Goal: Find specific page/section: Find specific page/section

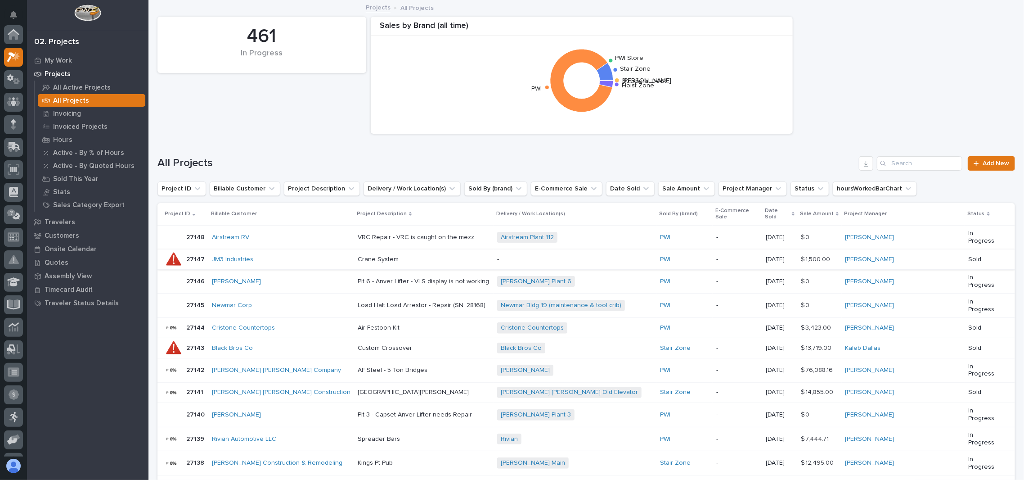
scroll to position [22, 0]
click at [931, 163] on input "Search" at bounding box center [919, 163] width 85 height 14
type input "27147"
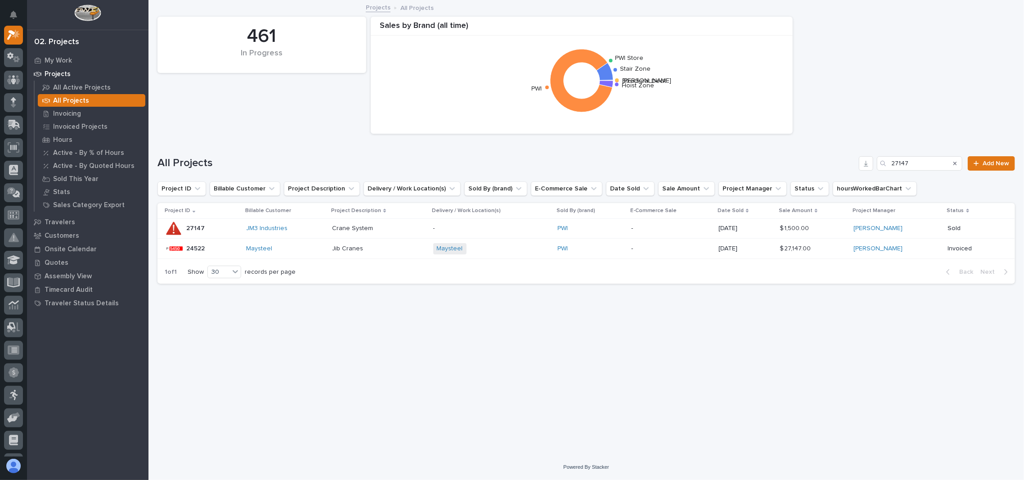
click at [198, 225] on p "27147" at bounding box center [196, 227] width 20 height 9
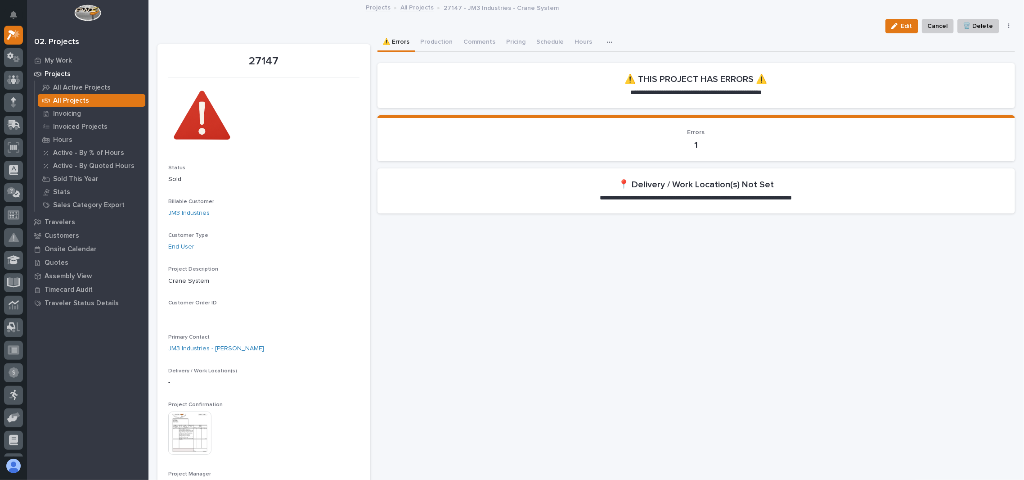
click at [420, 9] on link "All Projects" at bounding box center [416, 7] width 33 height 10
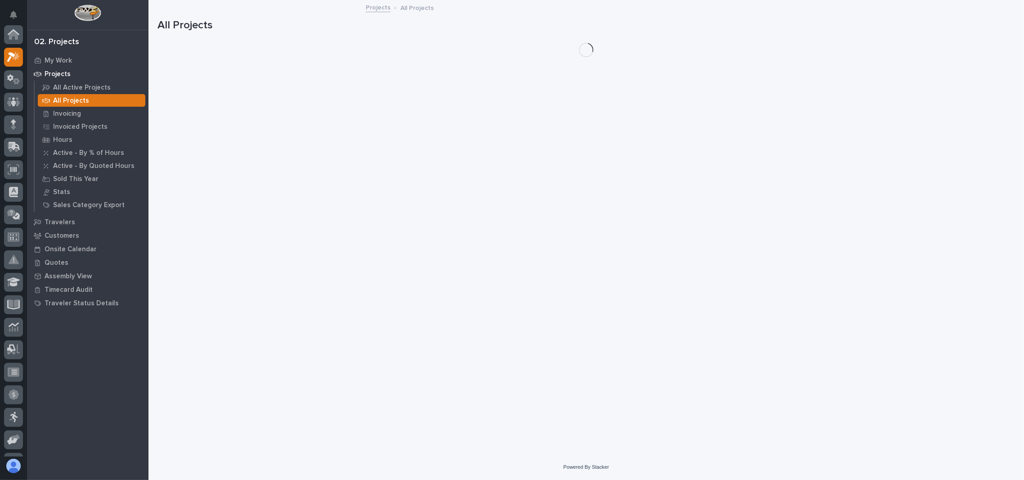
scroll to position [25, 0]
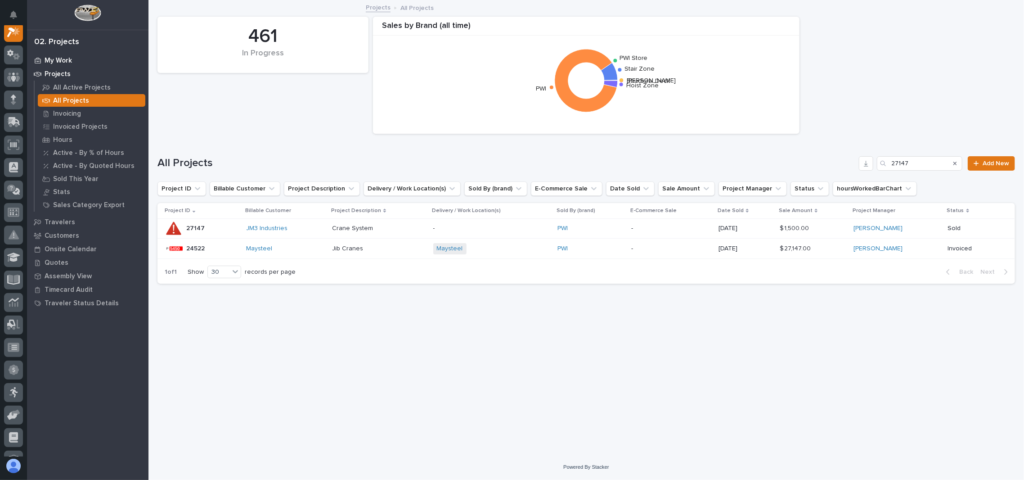
click at [49, 59] on p "My Work" at bounding box center [58, 61] width 27 height 8
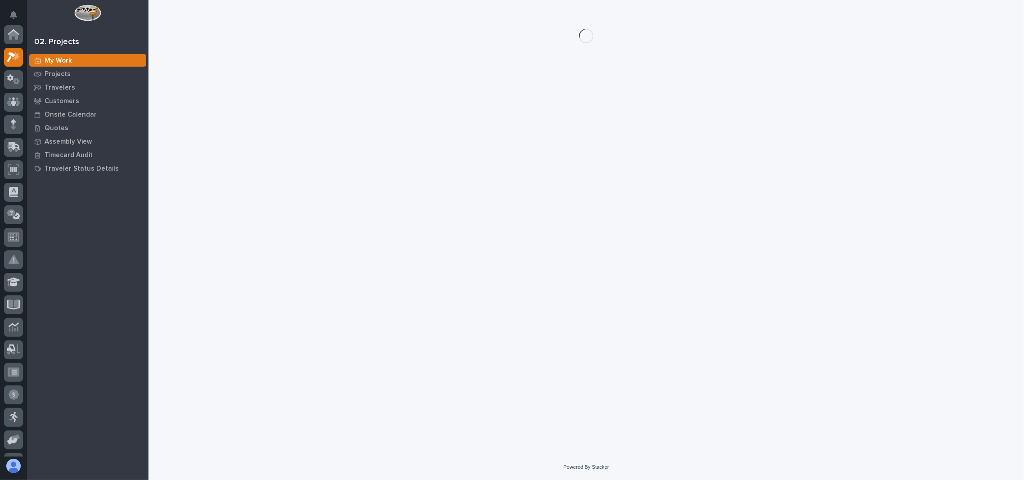
scroll to position [22, 0]
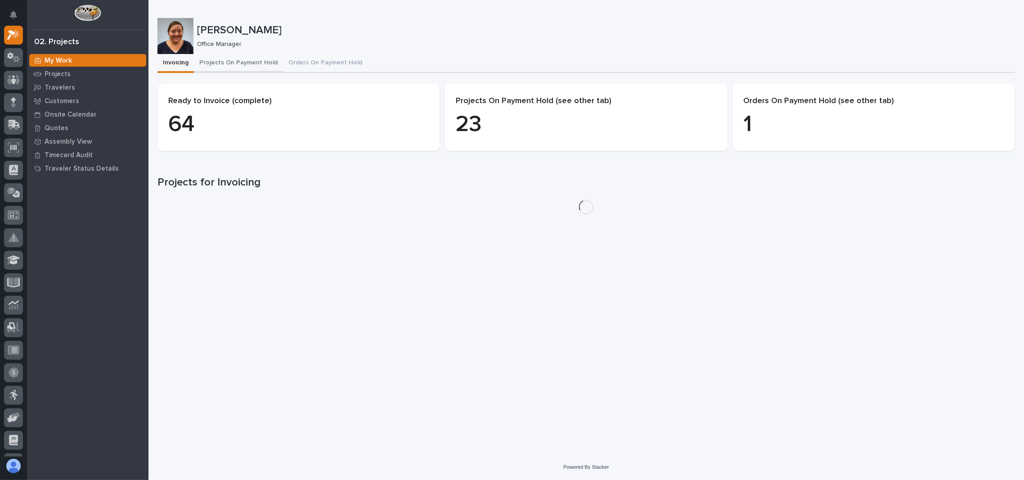
click at [232, 66] on button "Projects On Payment Hold" at bounding box center [238, 63] width 89 height 19
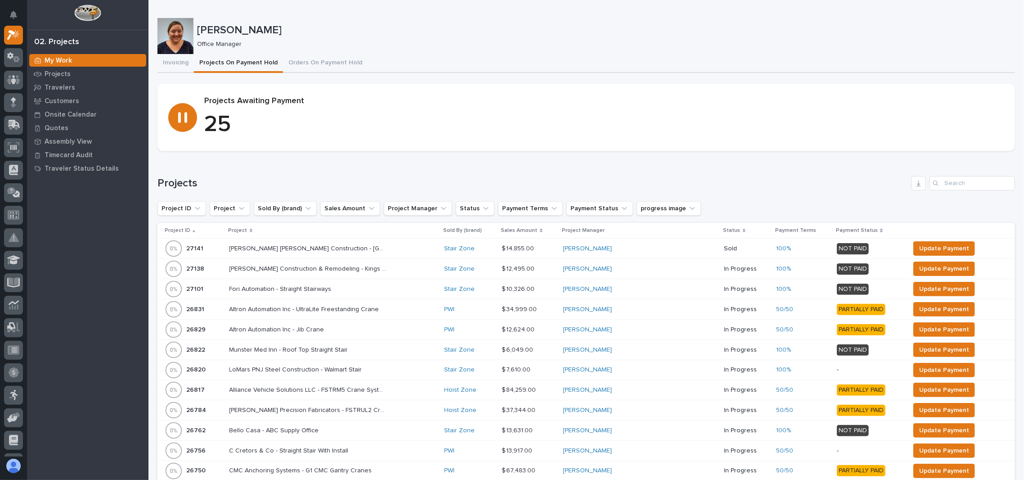
scroll to position [120, 0]
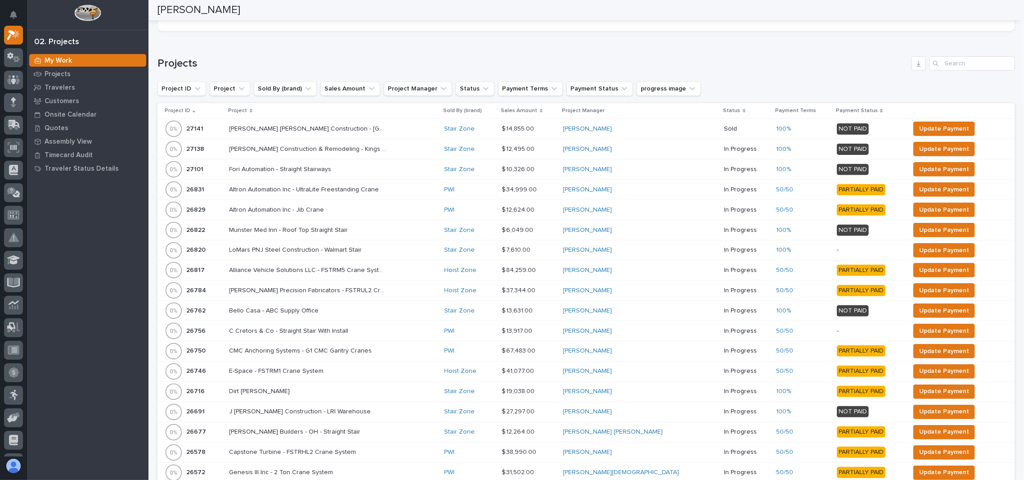
click at [247, 112] on p "Project" at bounding box center [238, 111] width 19 height 10
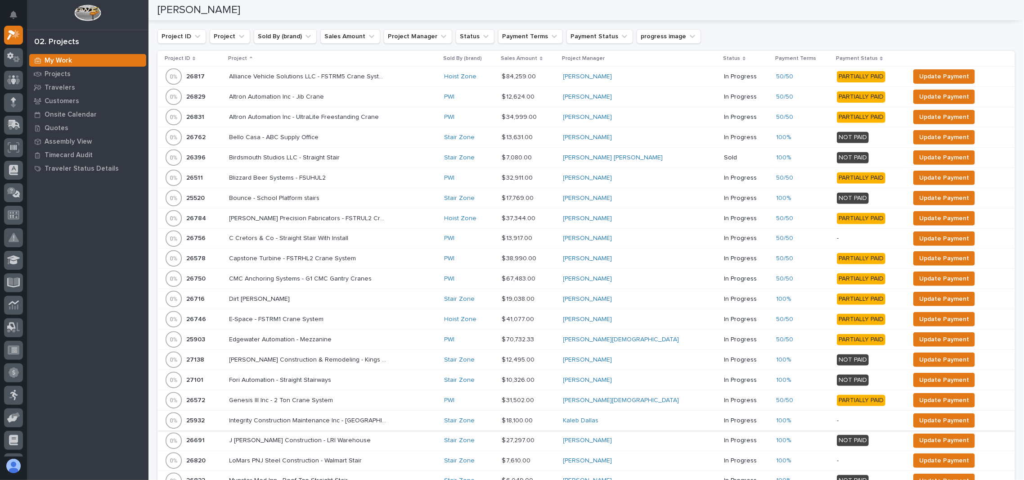
scroll to position [0, 0]
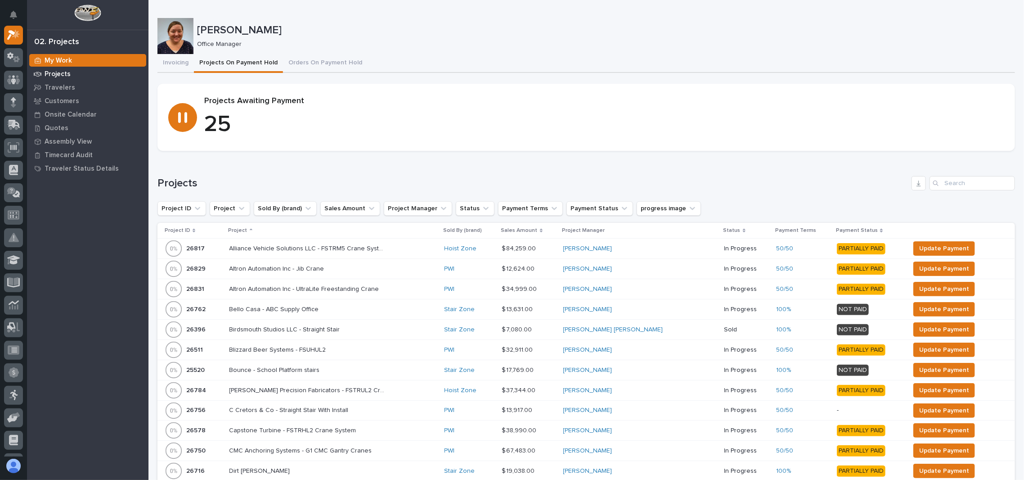
click at [63, 70] on p "Projects" at bounding box center [58, 74] width 26 height 8
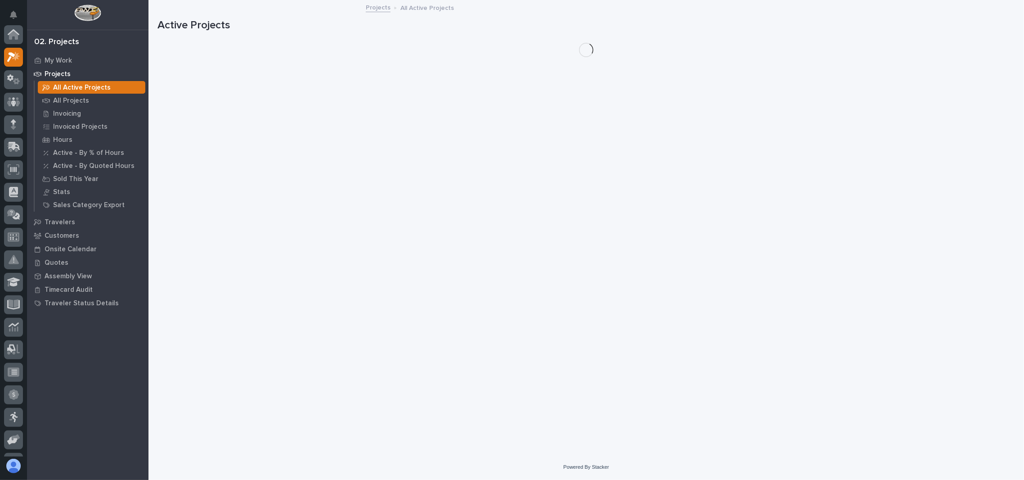
scroll to position [22, 0]
click at [78, 101] on p "All Projects" at bounding box center [71, 101] width 36 height 8
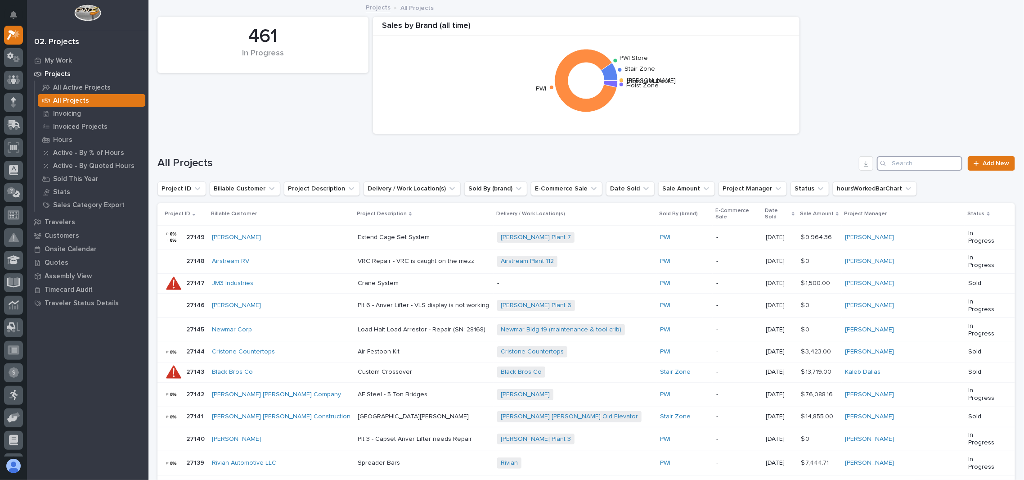
click at [914, 159] on input "Search" at bounding box center [919, 163] width 85 height 14
type input "27147"
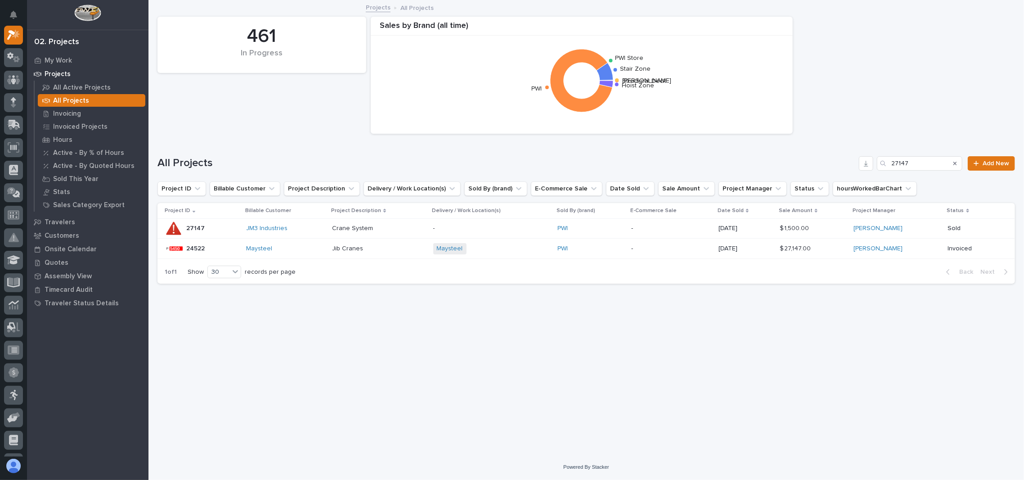
click at [198, 226] on p "27147" at bounding box center [196, 227] width 20 height 9
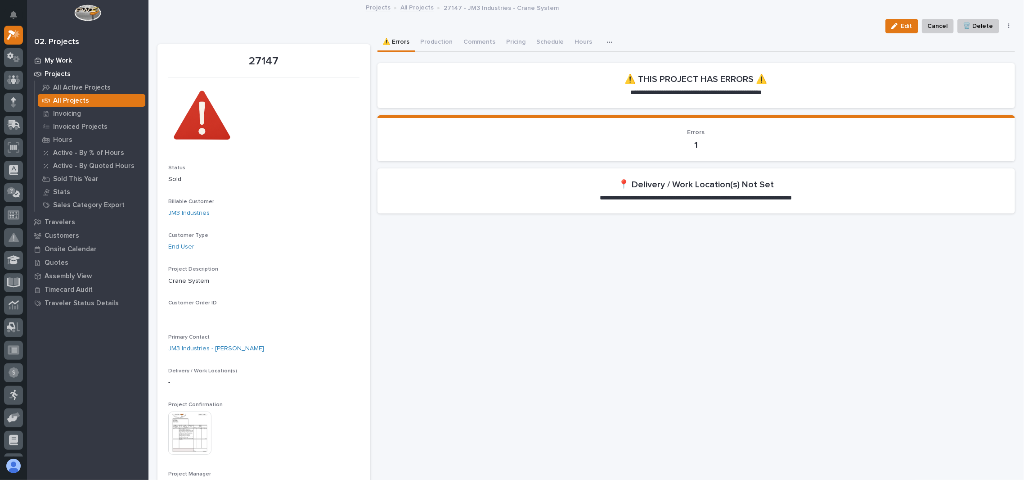
click at [58, 63] on p "My Work" at bounding box center [58, 61] width 27 height 8
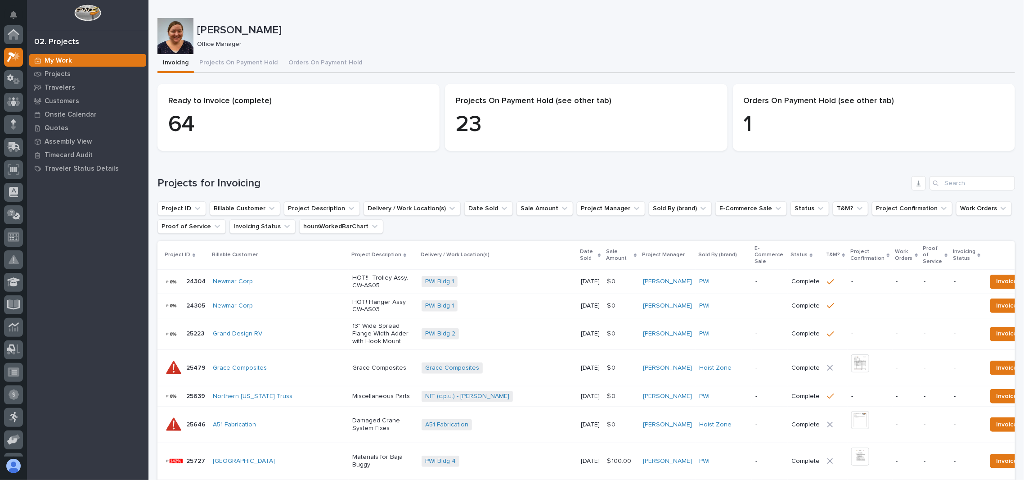
scroll to position [22, 0]
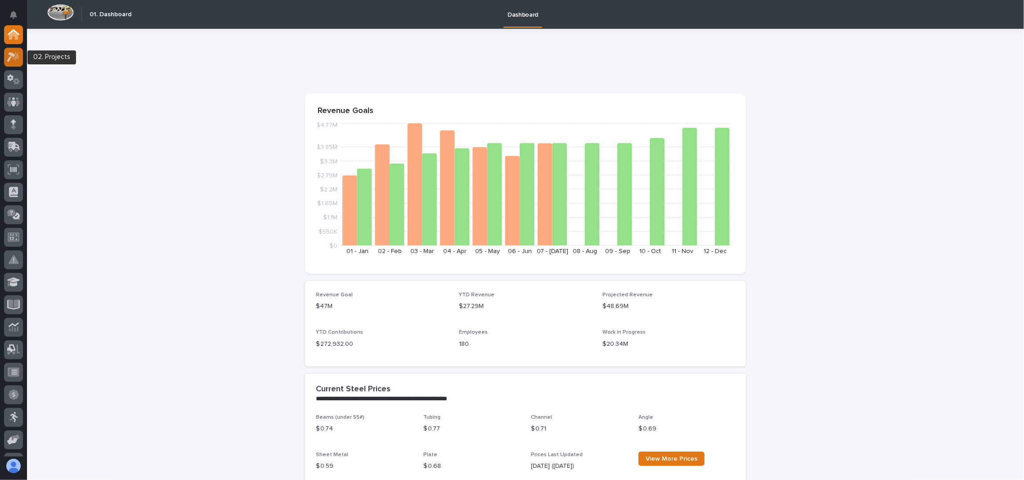
click at [18, 57] on icon at bounding box center [13, 57] width 13 height 10
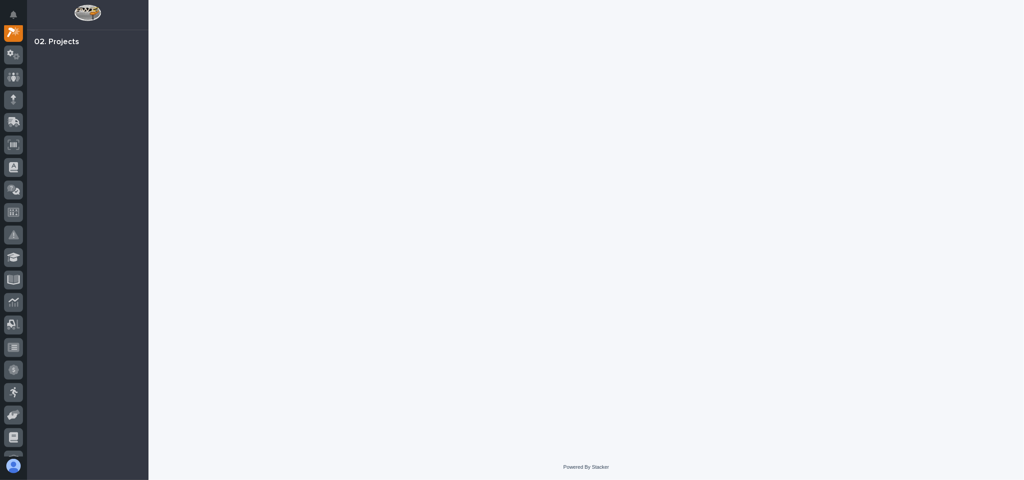
scroll to position [22, 0]
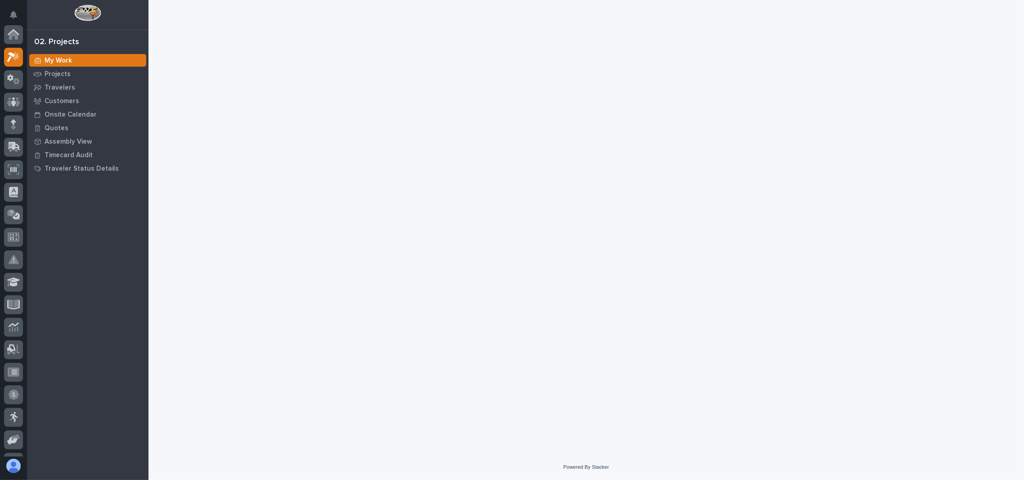
scroll to position [22, 0]
click at [61, 75] on p "Projects" at bounding box center [58, 74] width 26 height 8
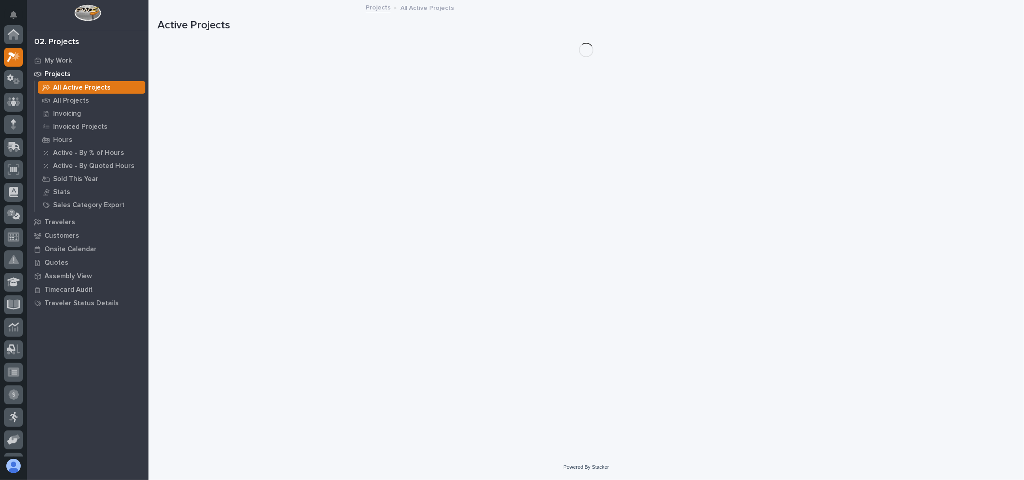
scroll to position [22, 0]
click at [81, 97] on p "All Projects" at bounding box center [71, 101] width 36 height 8
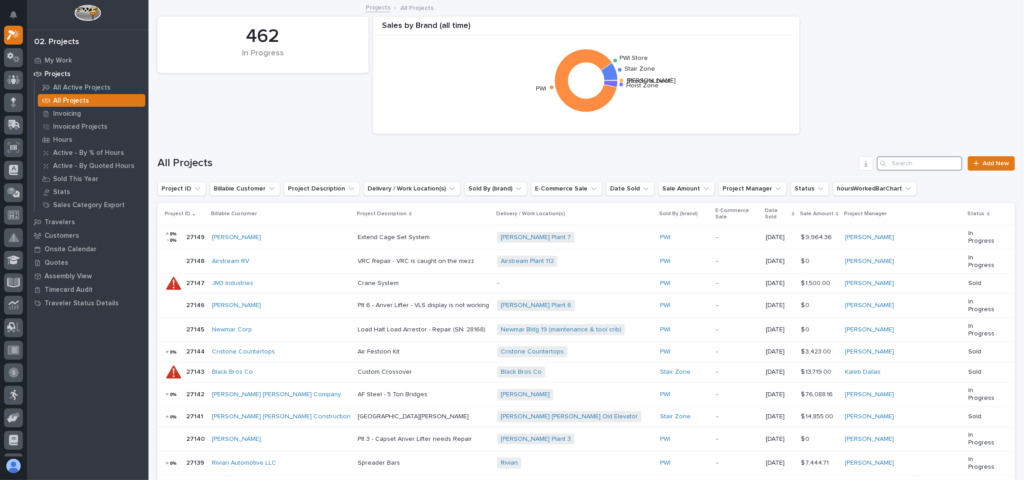
click at [899, 159] on input "Search" at bounding box center [919, 163] width 85 height 14
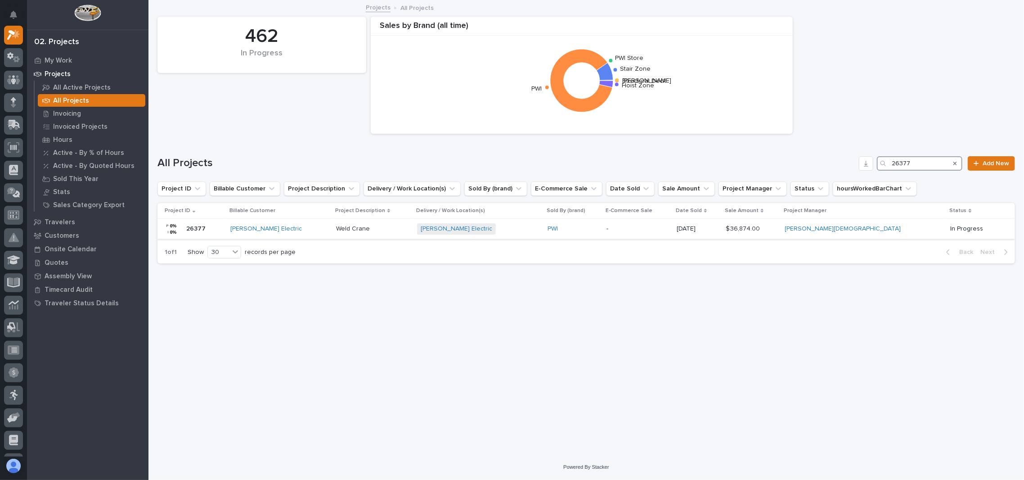
type input "26377"
click at [194, 223] on p "26377" at bounding box center [196, 227] width 21 height 9
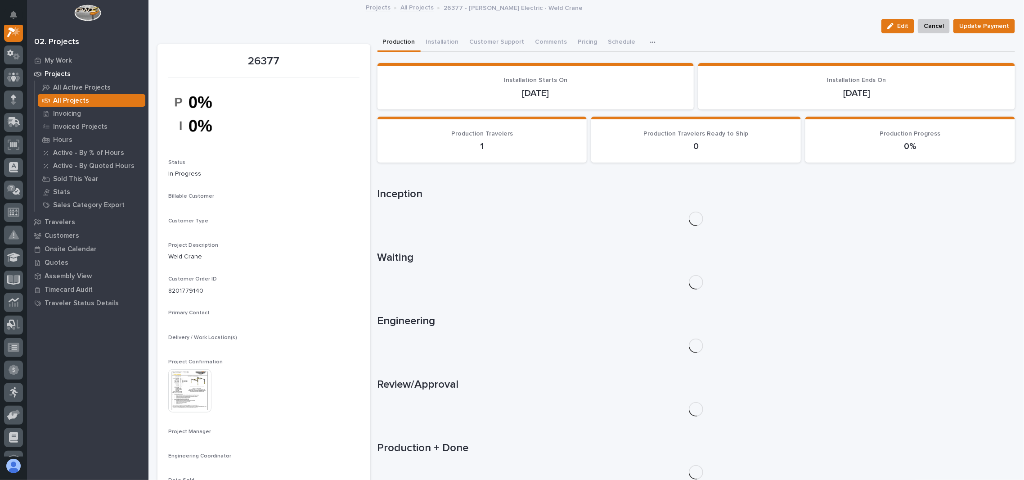
scroll to position [22, 0]
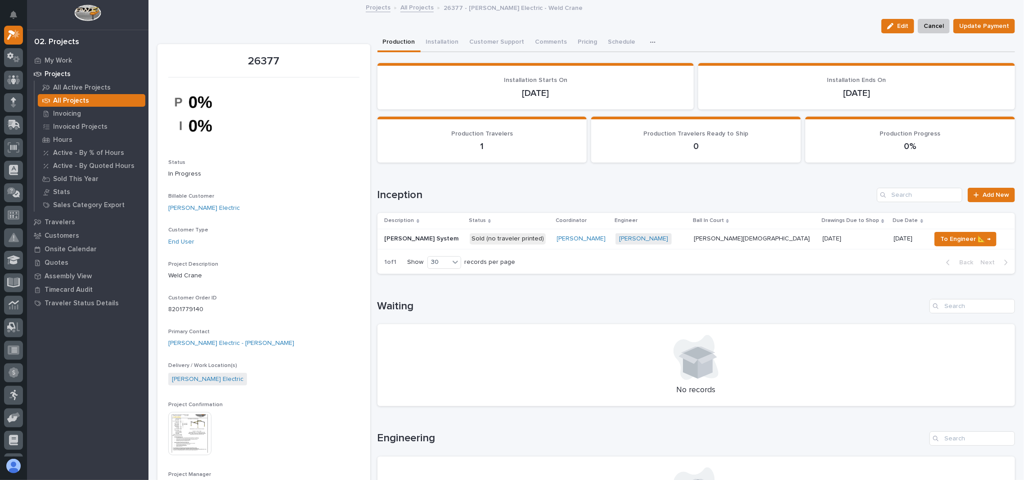
click at [405, 234] on p "[PERSON_NAME] System" at bounding box center [423, 237] width 76 height 9
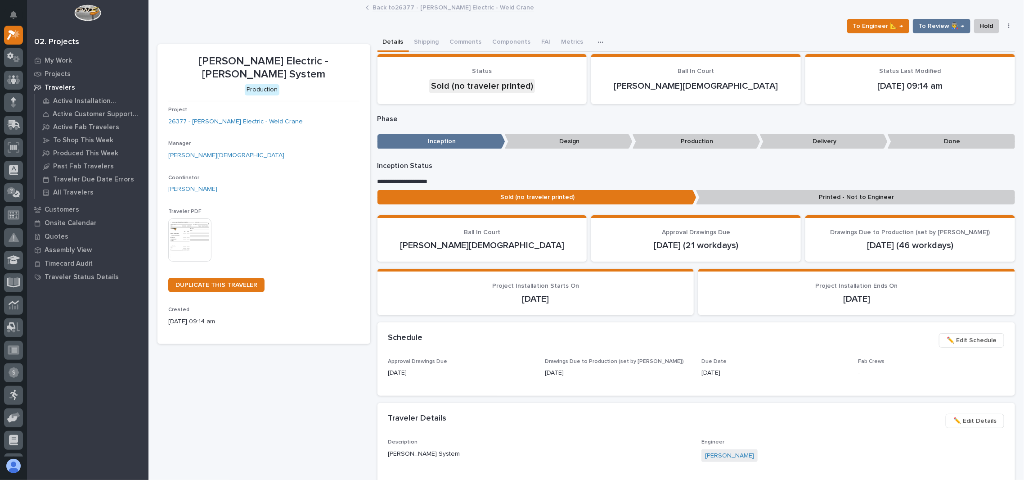
click at [453, 7] on link "Back to 26377 - [PERSON_NAME] Electric - Weld Crane" at bounding box center [454, 7] width 162 height 10
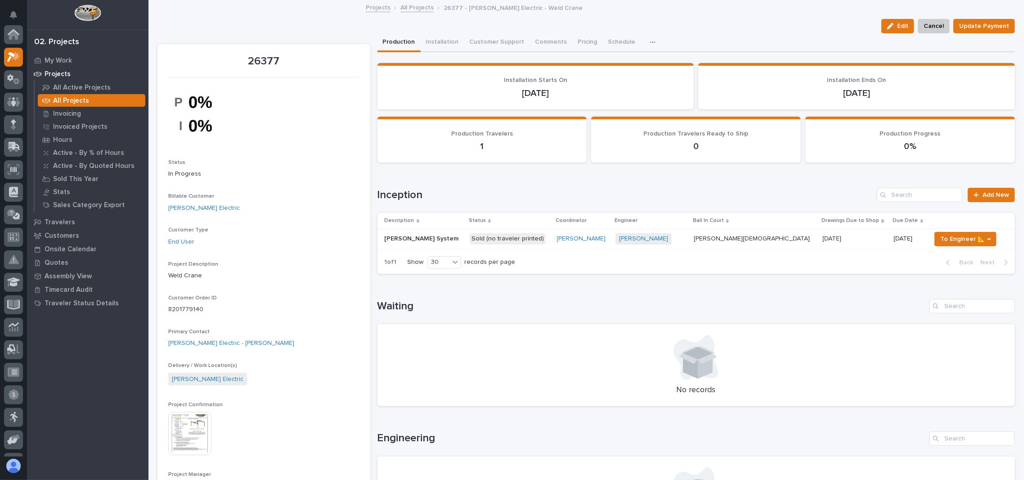
scroll to position [25, 0]
click at [400, 6] on link "All Projects" at bounding box center [416, 7] width 33 height 10
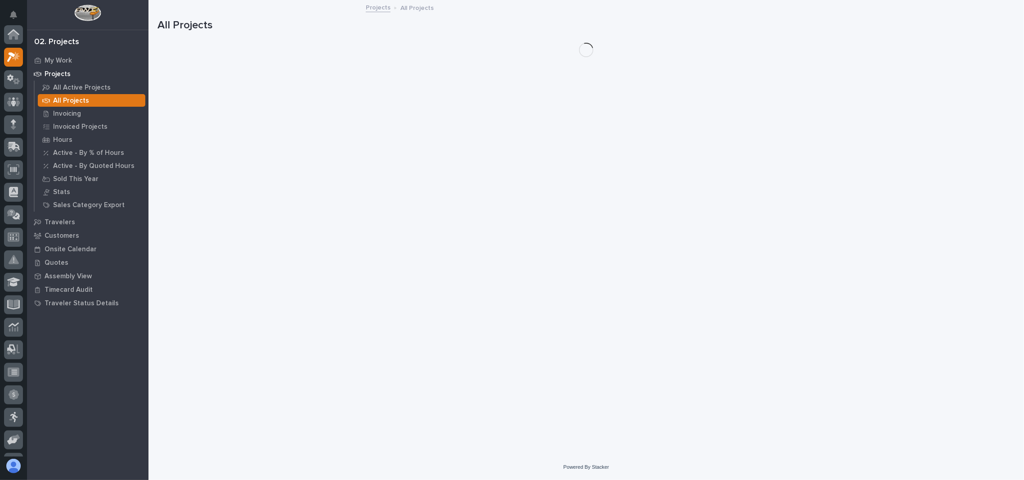
scroll to position [25, 0]
